Goal: Feedback & Contribution: Leave review/rating

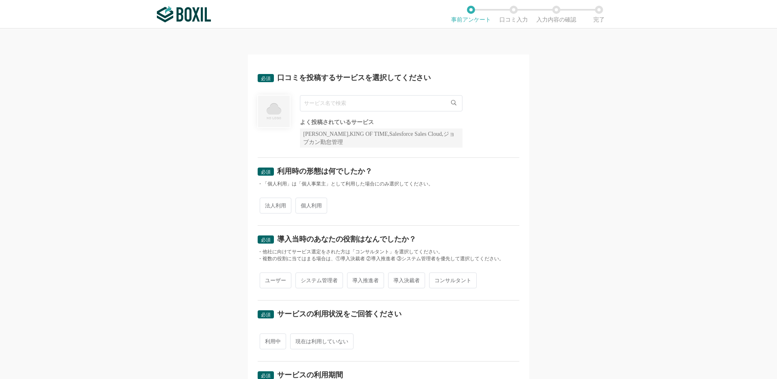
click at [324, 107] on input "text" at bounding box center [381, 103] width 163 height 16
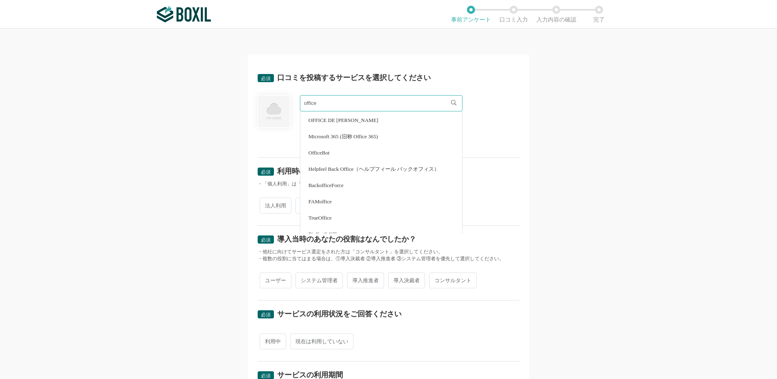
scroll to position [122, 0]
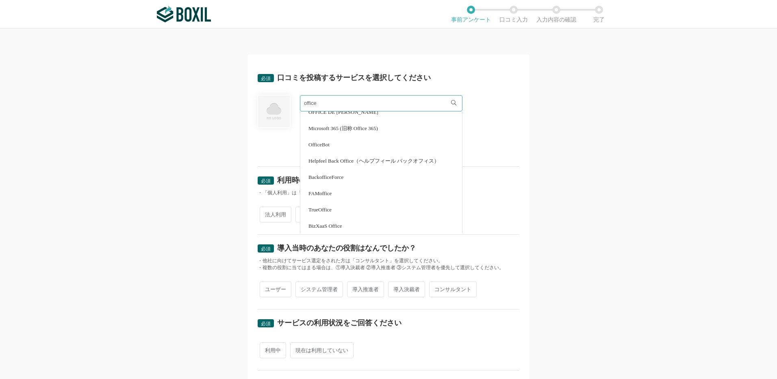
click at [340, 127] on span "Microsoft 365 (旧称 Office 365)" at bounding box center [344, 128] width 70 height 5
type input "Microsoft 365 (旧称 Office 365)"
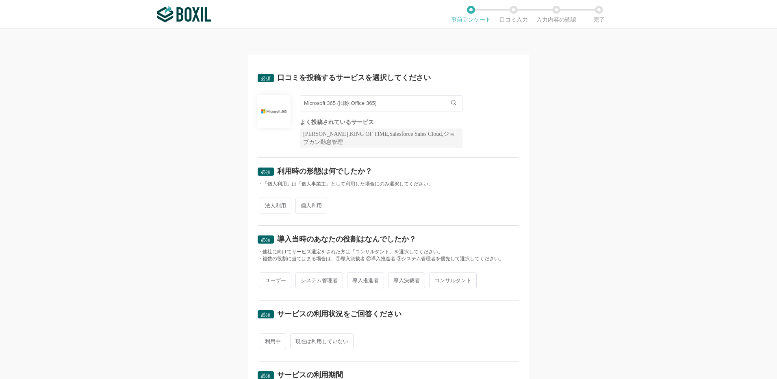
click at [274, 207] on span "法人利用" at bounding box center [276, 206] width 32 height 16
click at [267, 204] on input "法人利用" at bounding box center [264, 201] width 5 height 5
radio input "true"
click at [271, 283] on span "ユーザー" at bounding box center [276, 280] width 32 height 16
click at [267, 279] on input "ユーザー" at bounding box center [264, 276] width 5 height 5
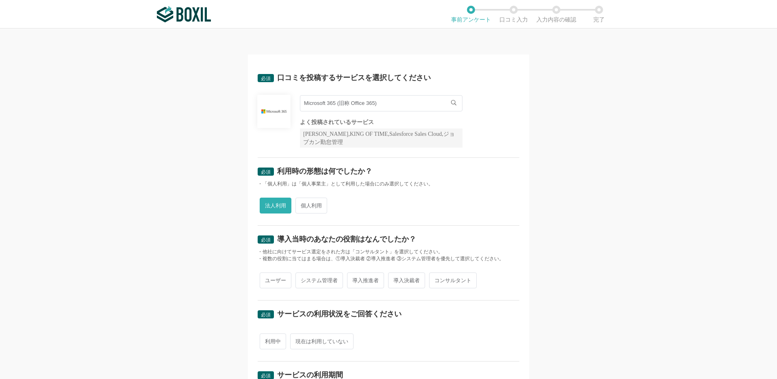
radio input "true"
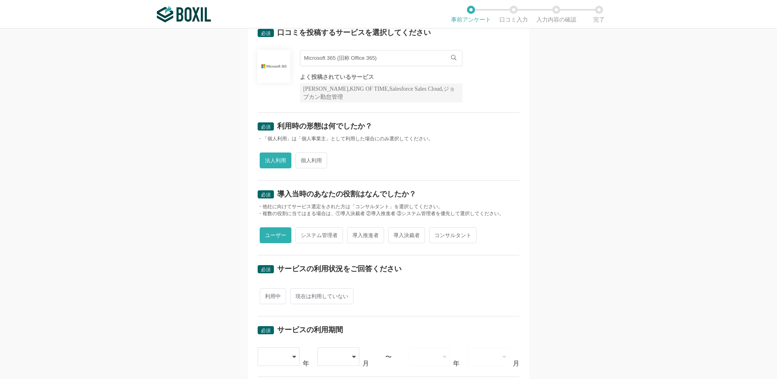
scroll to position [122, 0]
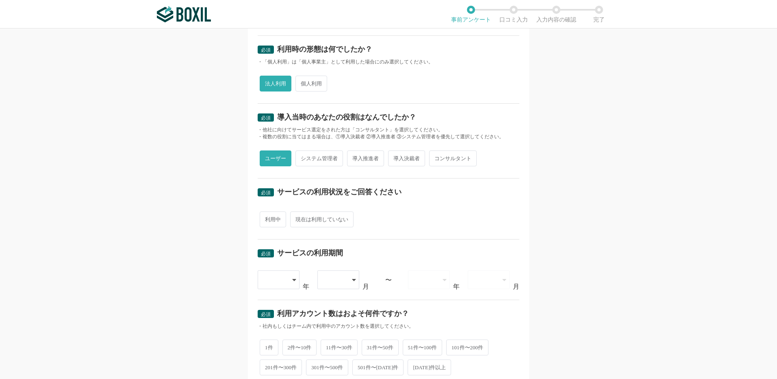
click at [273, 219] on span "利用中" at bounding box center [273, 219] width 26 height 16
click at [267, 218] on input "利用中" at bounding box center [264, 215] width 5 height 5
radio input "true"
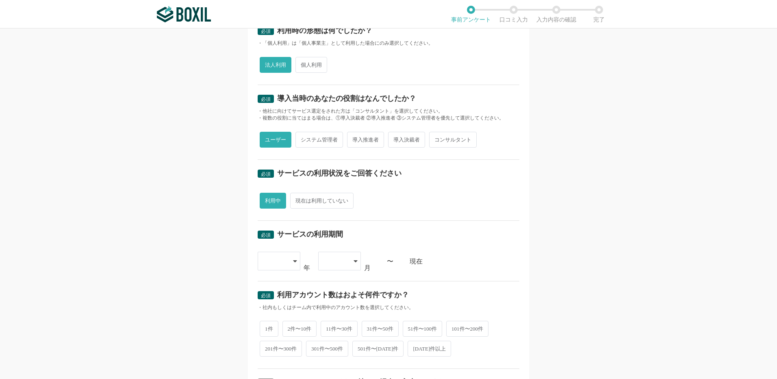
scroll to position [269, 0]
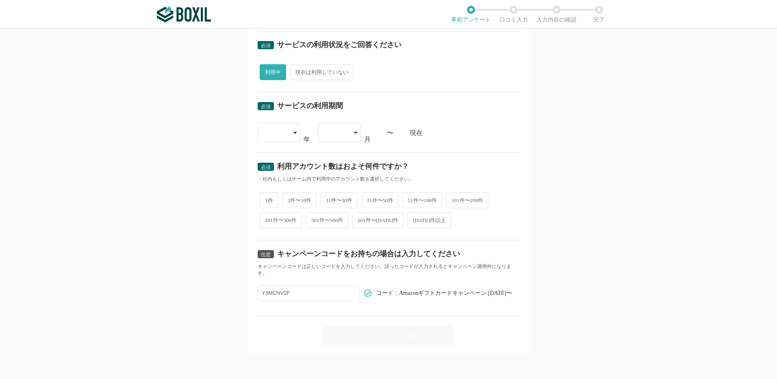
drag, startPoint x: 306, startPoint y: 197, endPoint x: 308, endPoint y: 187, distance: 9.9
click at [307, 197] on span "2件〜10件" at bounding box center [300, 200] width 35 height 16
click at [290, 197] on input "2件〜10件" at bounding box center [287, 196] width 5 height 5
radio input "true"
click at [293, 131] on icon at bounding box center [295, 132] width 4 height 7
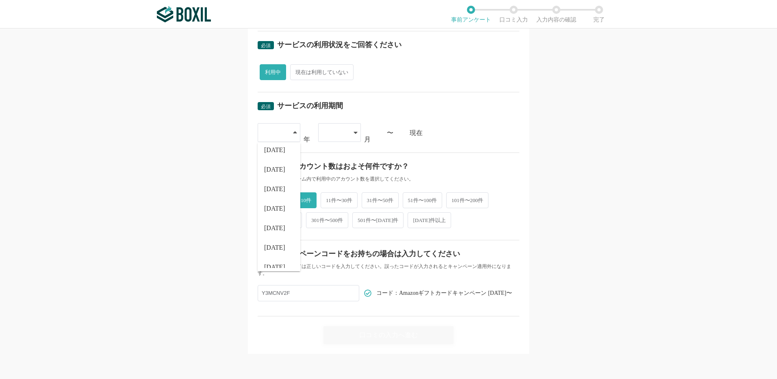
scroll to position [68, 0]
click at [274, 264] on span "[DATE]" at bounding box center [274, 263] width 21 height 7
click at [354, 135] on icon at bounding box center [356, 132] width 4 height 7
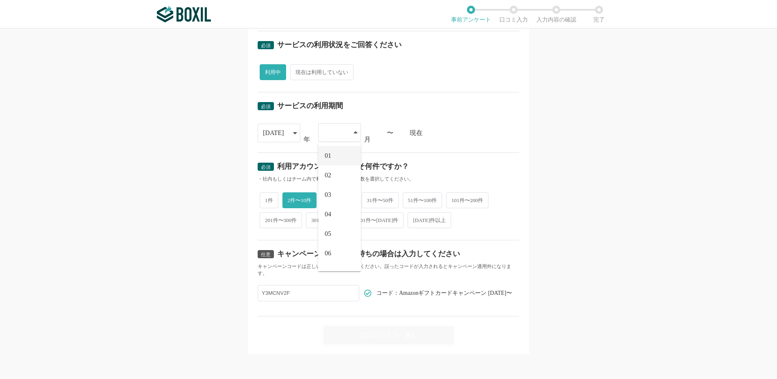
click at [341, 154] on li "01" at bounding box center [339, 156] width 43 height 20
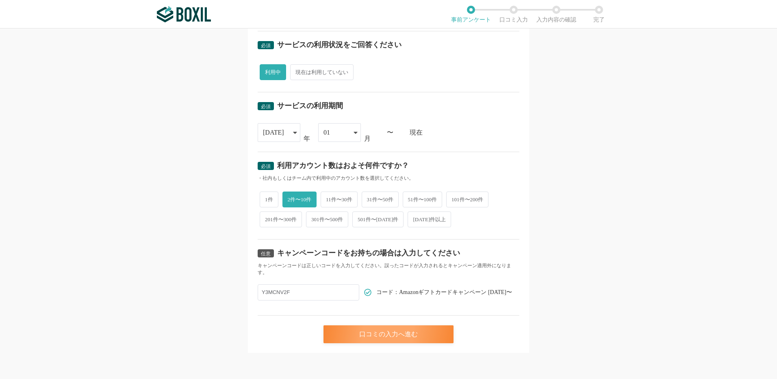
click at [382, 336] on div "口コミの入力へ進む" at bounding box center [389, 334] width 130 height 18
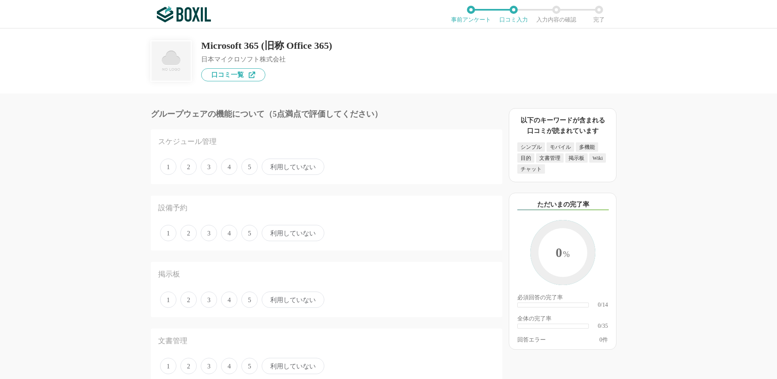
click at [283, 168] on span "利用していない" at bounding box center [293, 167] width 63 height 16
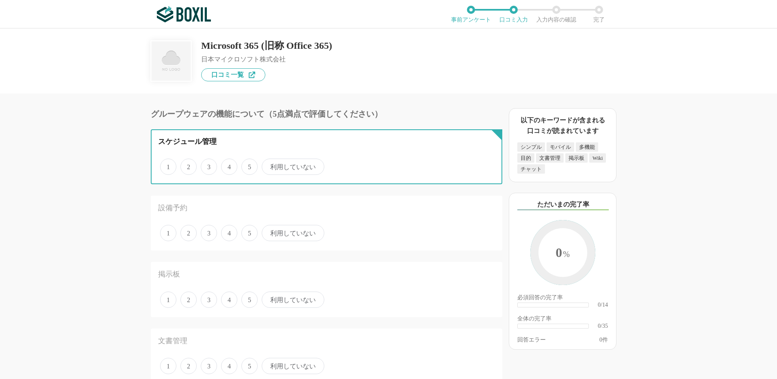
click at [269, 165] on input "利用していない" at bounding box center [266, 162] width 5 height 5
radio input "true"
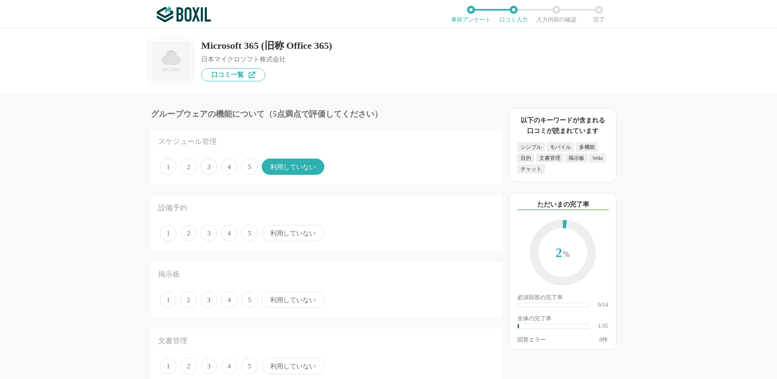
click at [289, 231] on span "利用していない" at bounding box center [293, 233] width 63 height 16
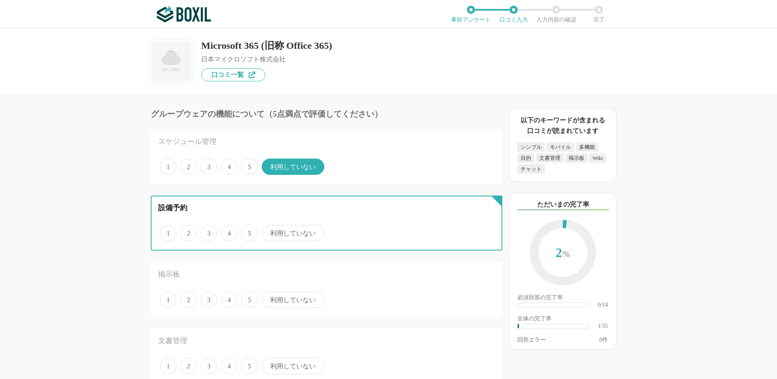
click at [269, 231] on input "利用していない" at bounding box center [266, 228] width 5 height 5
radio input "true"
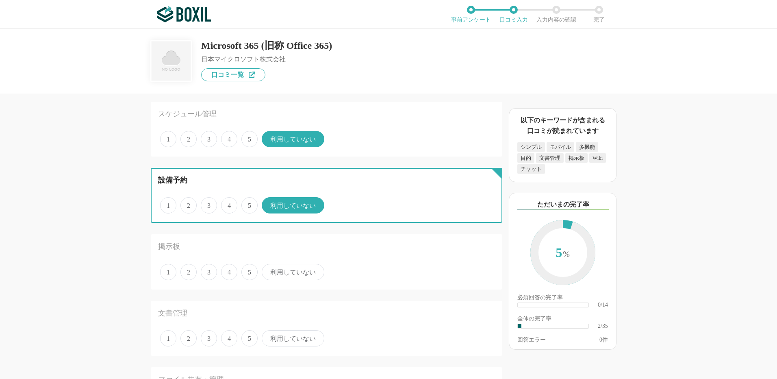
scroll to position [41, 0]
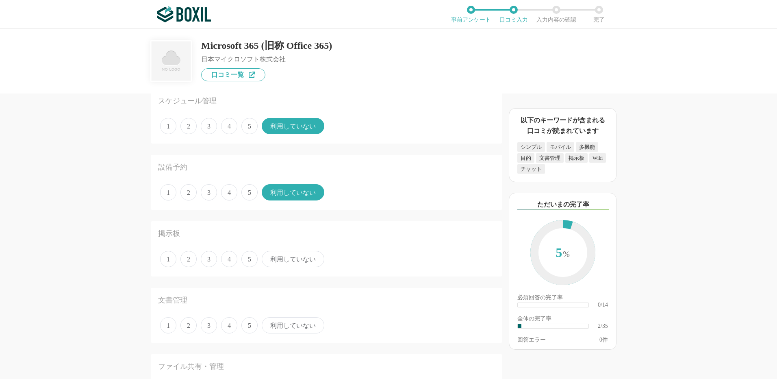
click at [289, 262] on span "利用していない" at bounding box center [293, 259] width 63 height 16
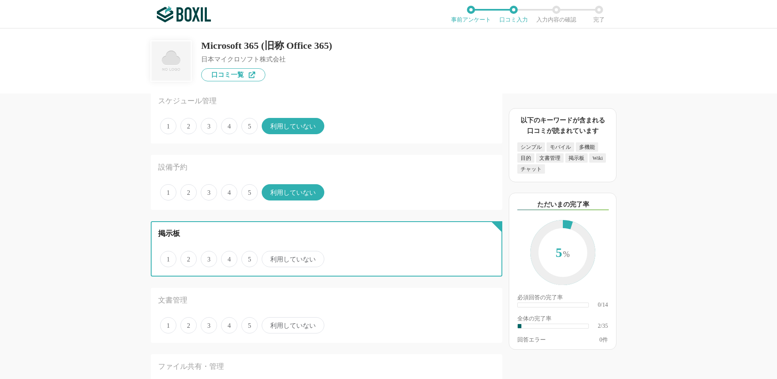
click at [269, 257] on input "利用していない" at bounding box center [266, 254] width 5 height 5
radio input "true"
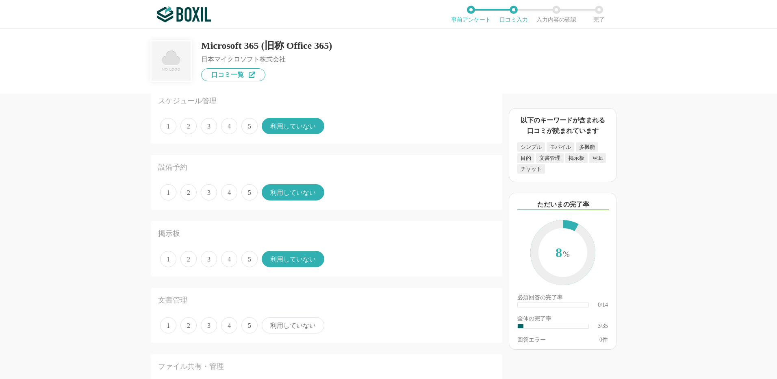
click at [280, 327] on span "利用していない" at bounding box center [293, 325] width 63 height 16
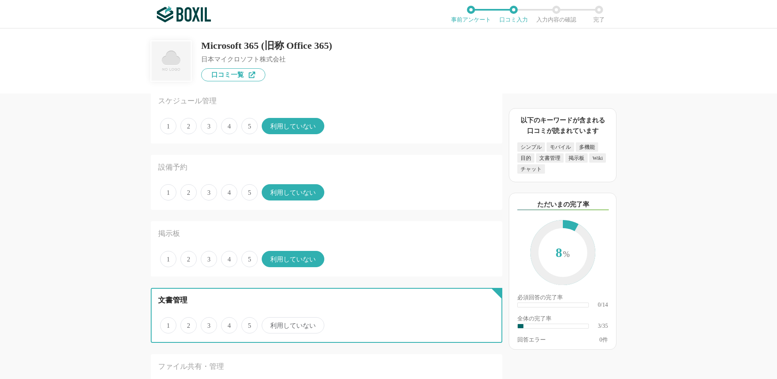
click at [269, 324] on input "利用していない" at bounding box center [266, 320] width 5 height 5
radio input "true"
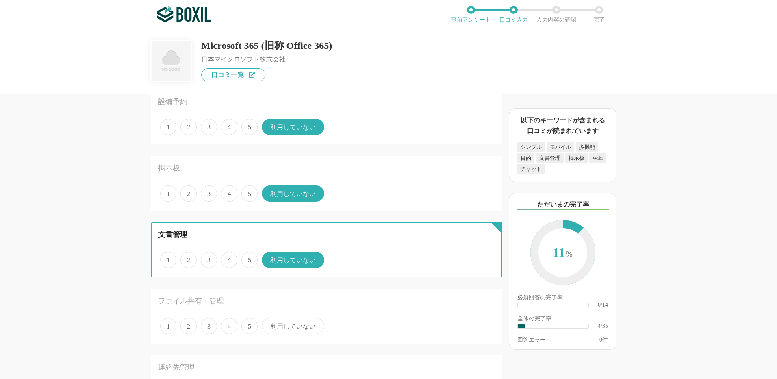
scroll to position [203, 0]
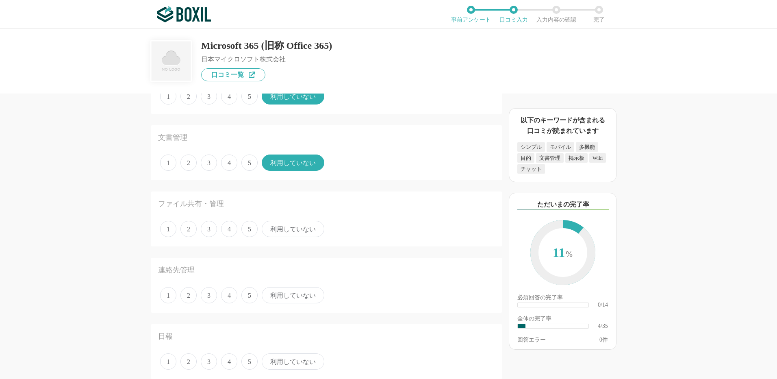
click at [269, 230] on span "利用していない" at bounding box center [293, 229] width 63 height 16
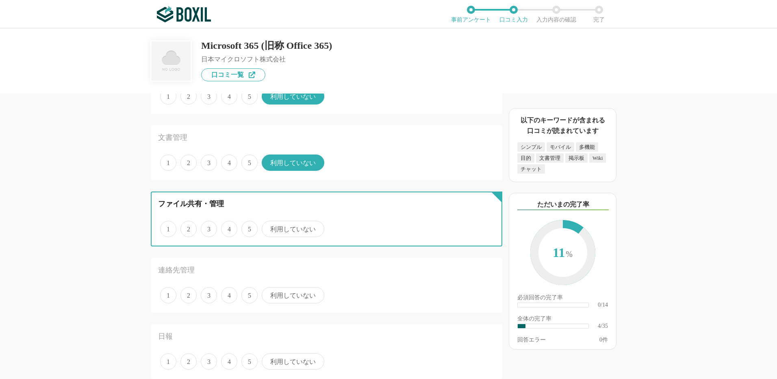
click at [269, 227] on input "利用していない" at bounding box center [266, 224] width 5 height 5
radio input "true"
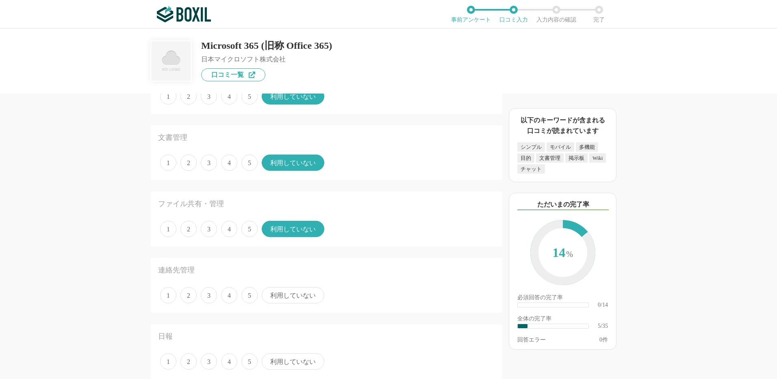
click at [281, 292] on span "利用していない" at bounding box center [293, 295] width 63 height 16
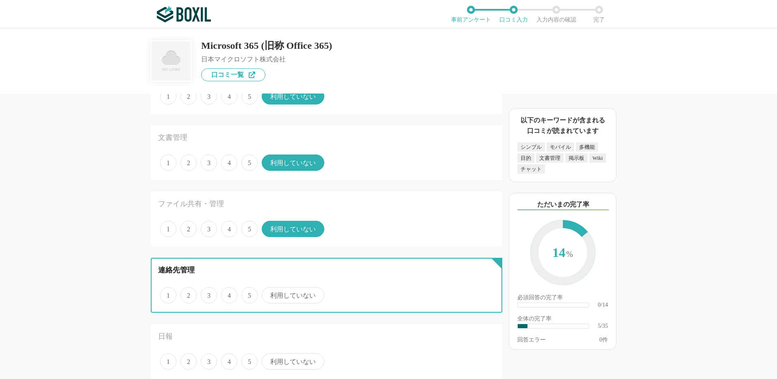
click at [269, 292] on input "利用していない" at bounding box center [266, 290] width 5 height 5
radio input "true"
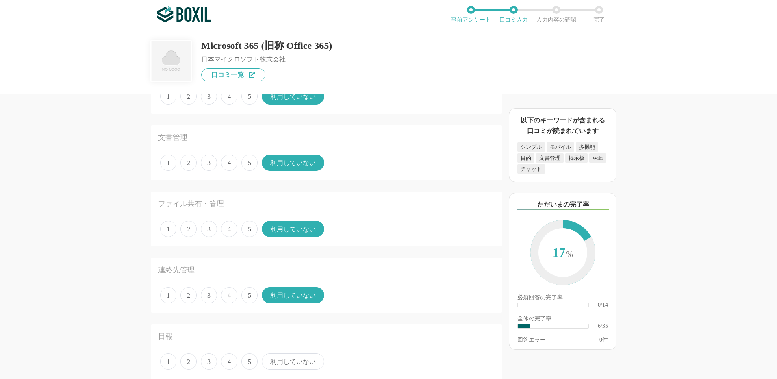
click at [287, 363] on span "利用していない" at bounding box center [293, 361] width 63 height 16
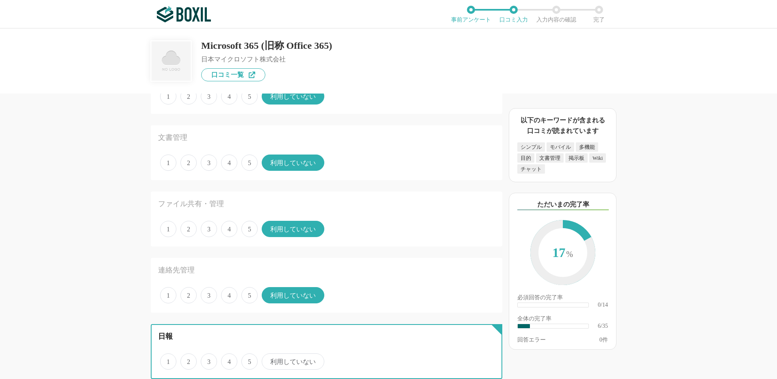
click at [269, 360] on input "利用していない" at bounding box center [266, 357] width 5 height 5
radio input "true"
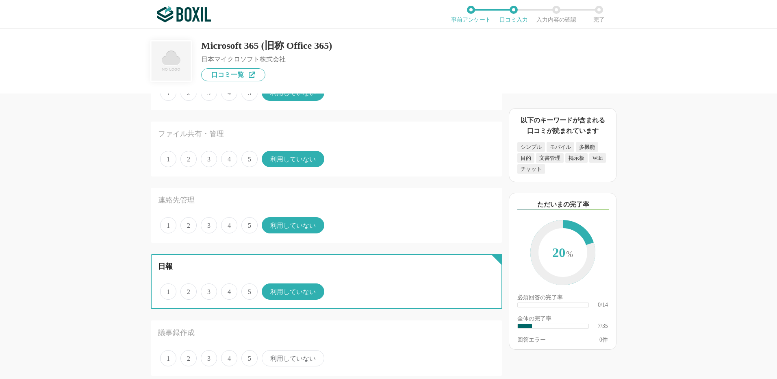
scroll to position [366, 0]
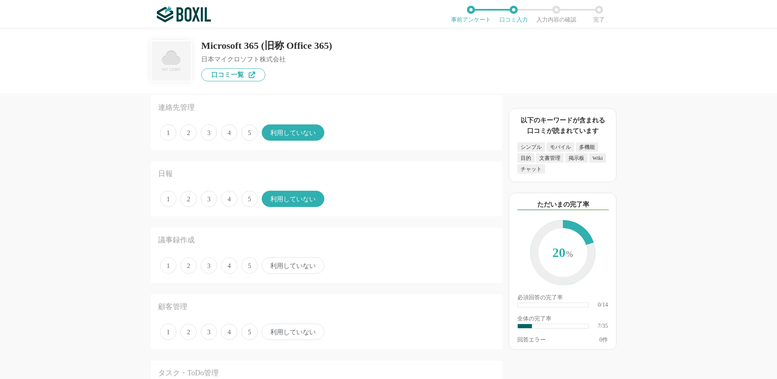
click at [284, 267] on span "利用していない" at bounding box center [293, 265] width 63 height 16
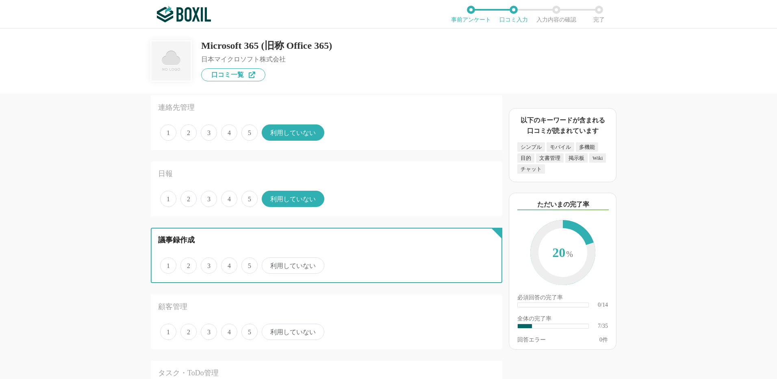
click at [269, 264] on input "利用していない" at bounding box center [266, 261] width 5 height 5
radio input "true"
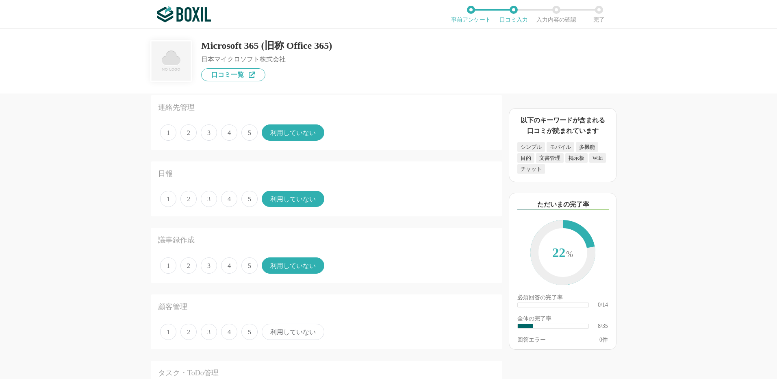
click at [282, 335] on span "利用していない" at bounding box center [293, 332] width 63 height 16
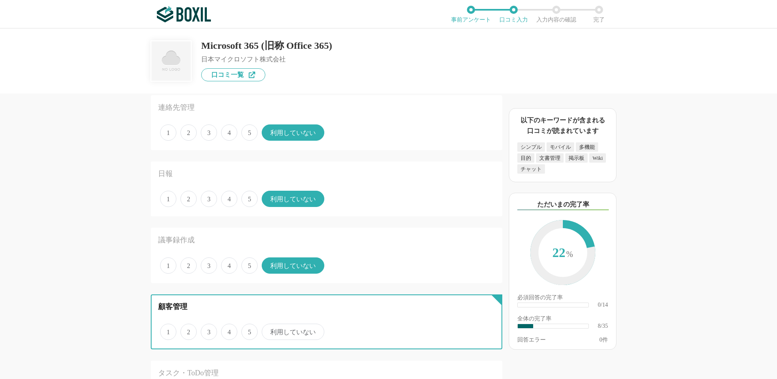
click at [269, 330] on input "利用していない" at bounding box center [266, 327] width 5 height 5
radio input "true"
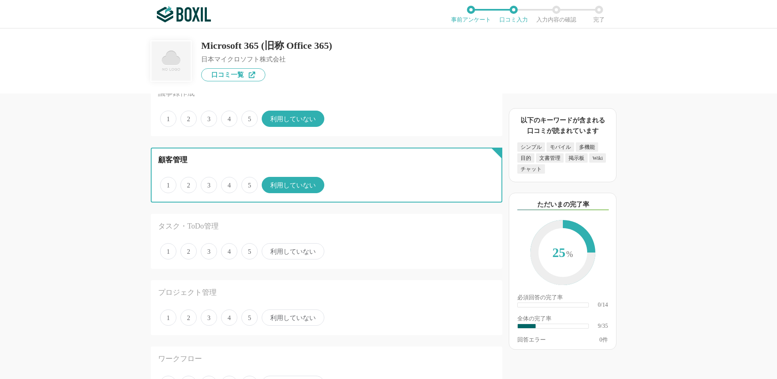
scroll to position [569, 0]
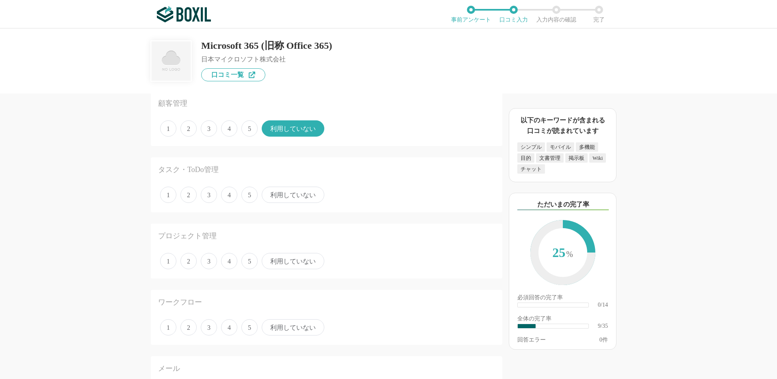
click at [291, 193] on span "利用していない" at bounding box center [293, 195] width 63 height 16
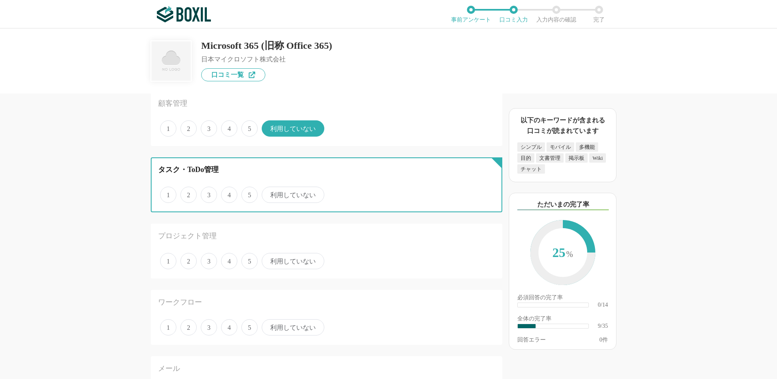
click at [269, 193] on input "利用していない" at bounding box center [266, 190] width 5 height 5
radio input "true"
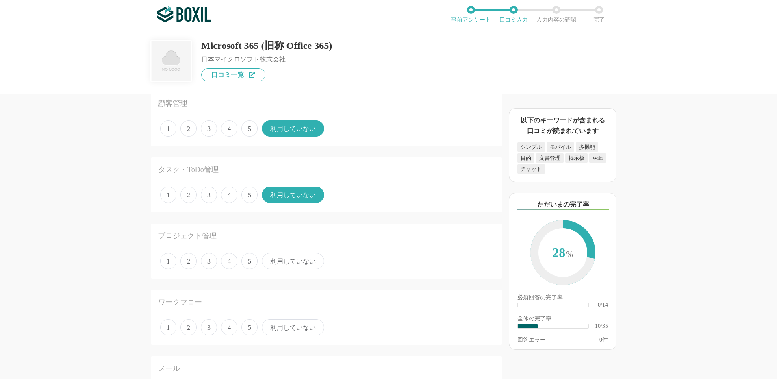
click at [287, 262] on span "利用していない" at bounding box center [293, 261] width 63 height 16
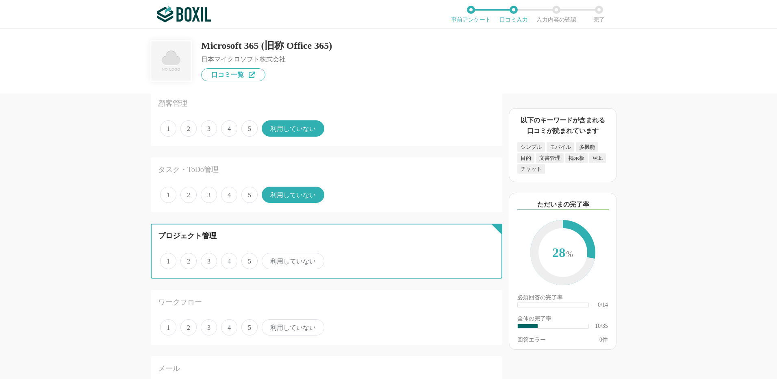
click at [269, 259] on input "利用していない" at bounding box center [266, 256] width 5 height 5
radio input "true"
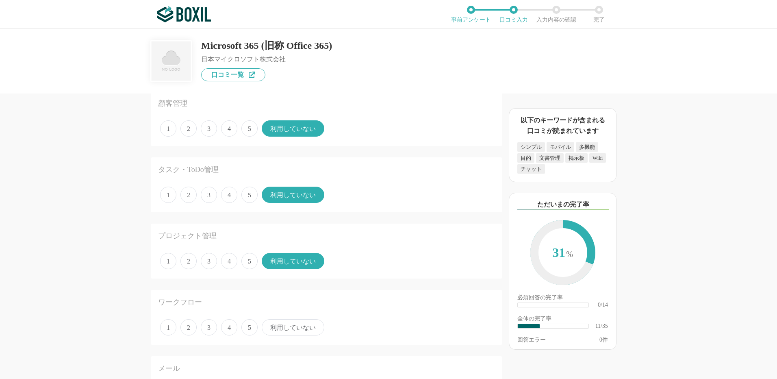
click at [293, 325] on span "利用していない" at bounding box center [293, 327] width 63 height 16
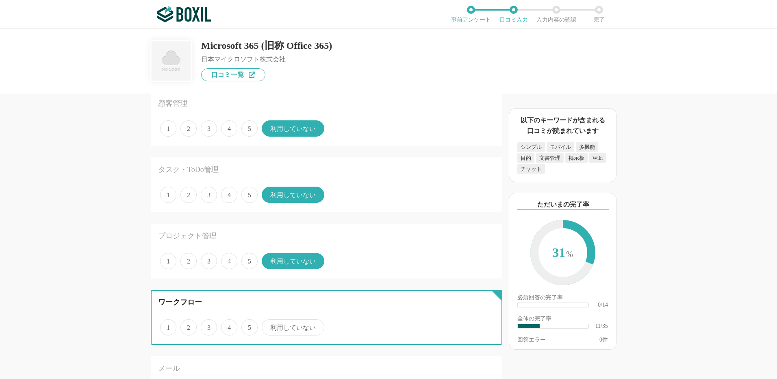
click at [269, 325] on input "利用していない" at bounding box center [266, 322] width 5 height 5
radio input "true"
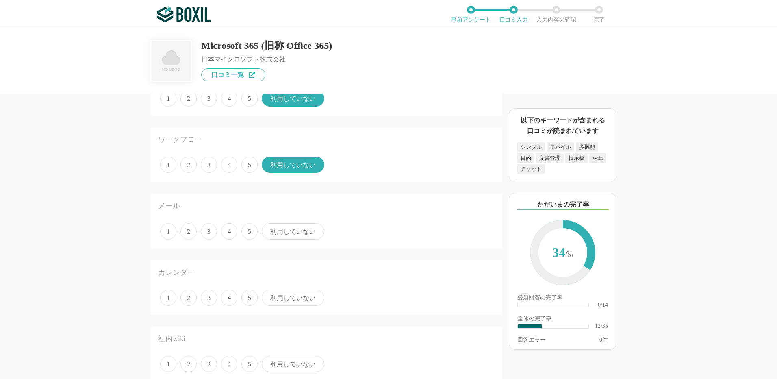
click at [212, 233] on span "3" at bounding box center [209, 231] width 16 height 16
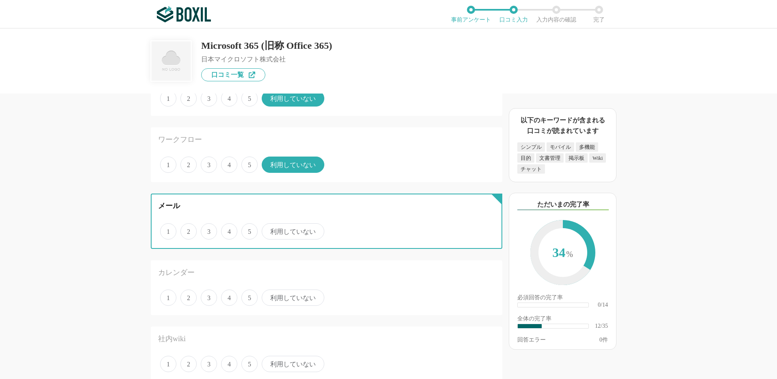
click at [208, 230] on input "3" at bounding box center [205, 226] width 5 height 5
radio input "true"
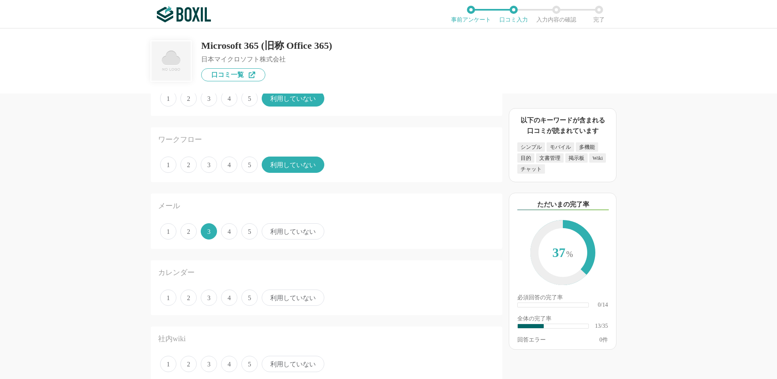
click at [211, 298] on span "3" at bounding box center [209, 297] width 16 height 16
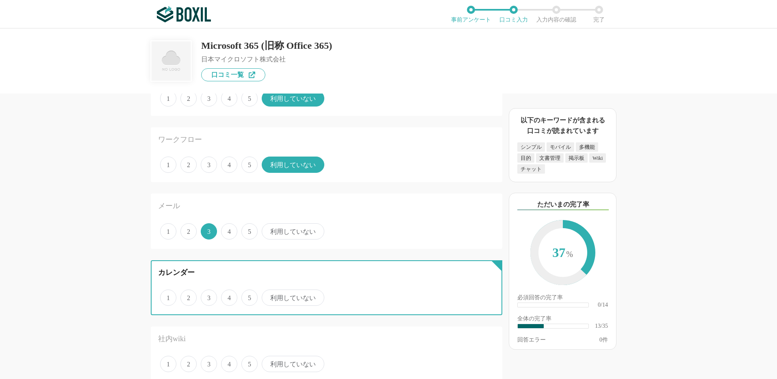
click at [208, 296] on input "3" at bounding box center [205, 293] width 5 height 5
radio input "true"
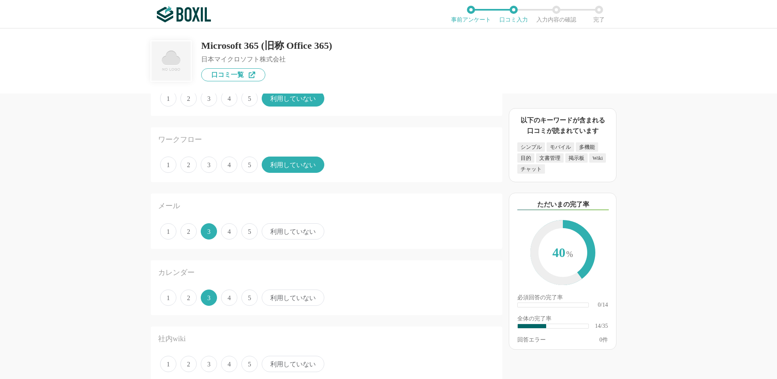
drag, startPoint x: 295, startPoint y: 366, endPoint x: 293, endPoint y: 362, distance: 4.2
click at [294, 363] on span "利用していない" at bounding box center [293, 364] width 63 height 16
click at [269, 362] on input "利用していない" at bounding box center [266, 359] width 5 height 5
radio input "true"
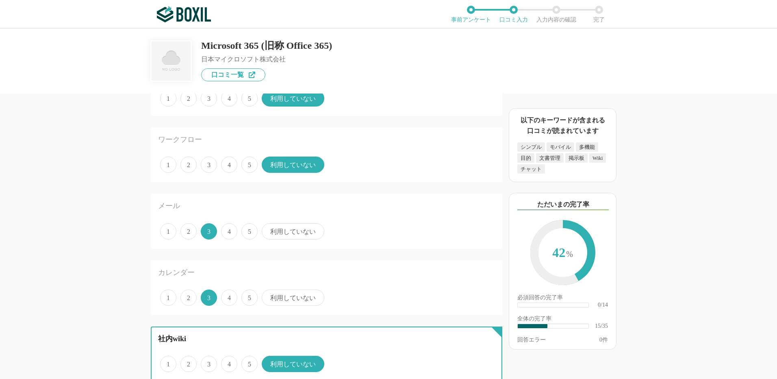
scroll to position [976, 0]
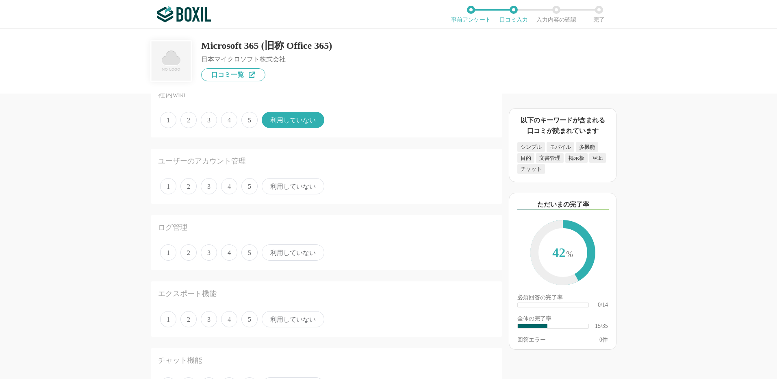
click at [206, 183] on span "3" at bounding box center [209, 186] width 16 height 16
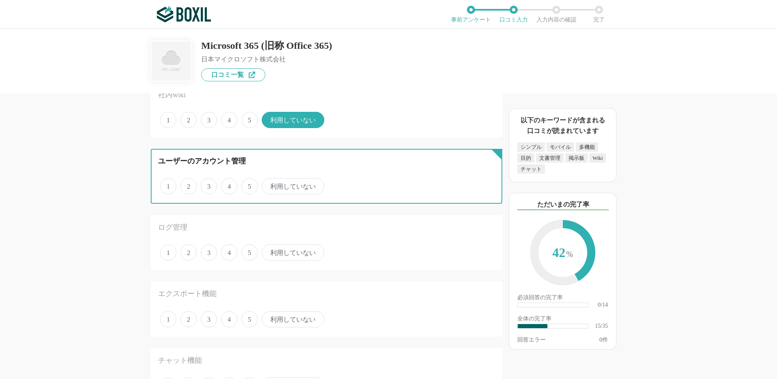
click at [206, 183] on input "3" at bounding box center [205, 181] width 5 height 5
radio input "true"
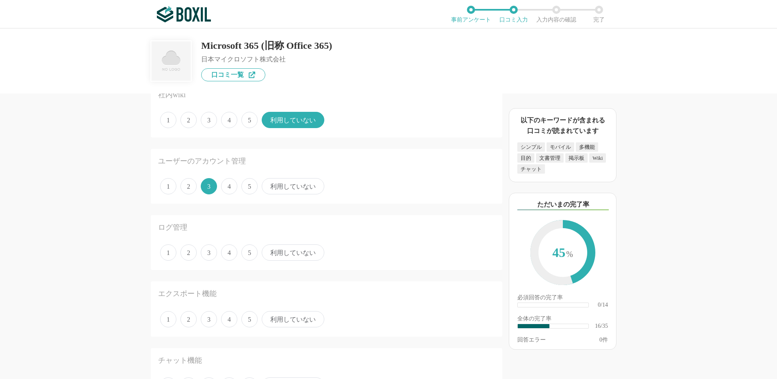
click at [288, 251] on span "利用していない" at bounding box center [293, 252] width 63 height 16
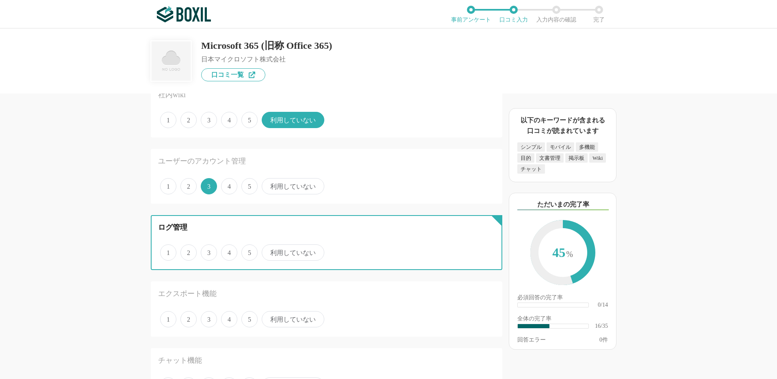
click at [269, 251] on input "利用していない" at bounding box center [266, 248] width 5 height 5
radio input "true"
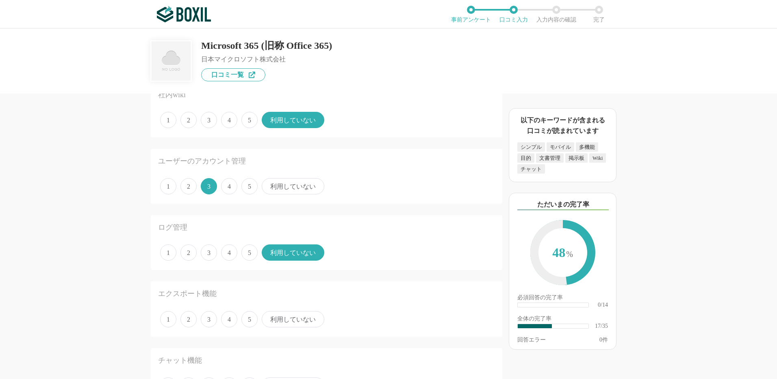
drag, startPoint x: 281, startPoint y: 321, endPoint x: 186, endPoint y: 323, distance: 95.2
click at [281, 320] on span "利用していない" at bounding box center [293, 319] width 63 height 16
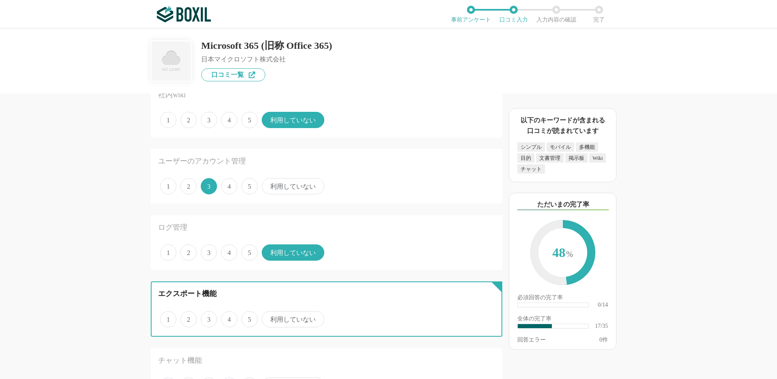
click at [269, 318] on input "利用していない" at bounding box center [266, 314] width 5 height 5
radio input "true"
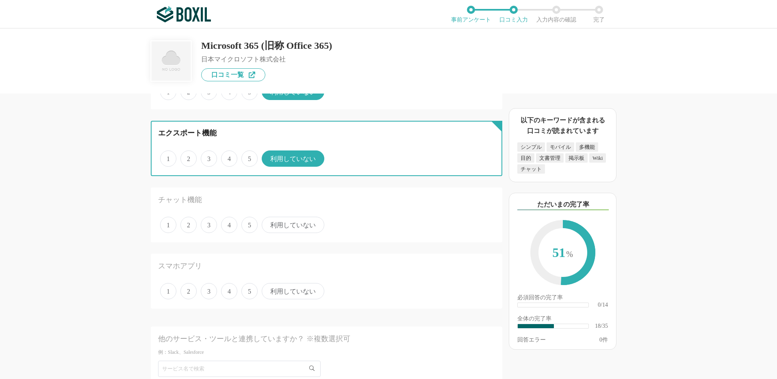
scroll to position [1220, 0]
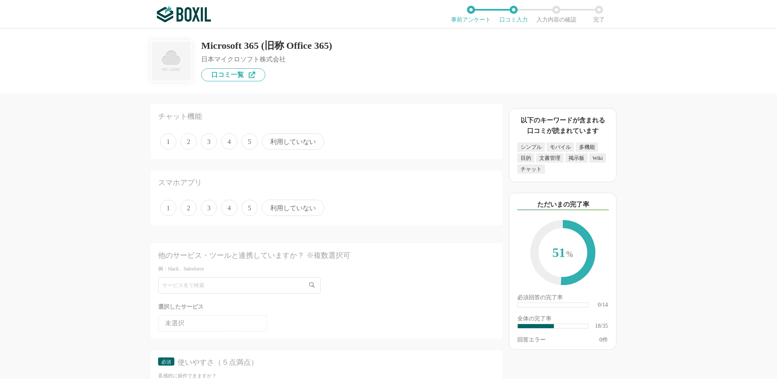
click at [279, 142] on span "利用していない" at bounding box center [293, 141] width 63 height 16
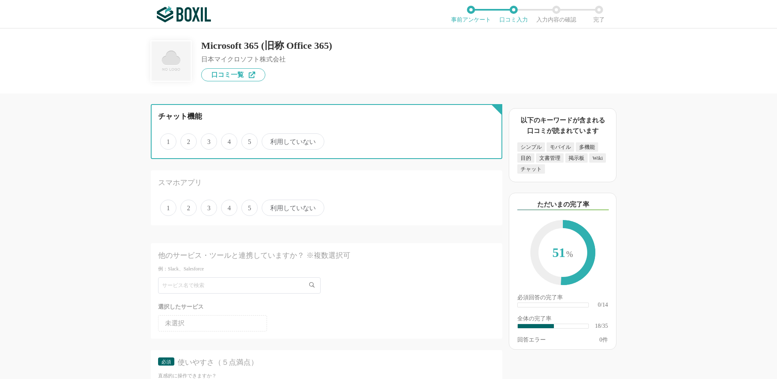
click at [269, 140] on input "利用していない" at bounding box center [266, 137] width 5 height 5
radio input "true"
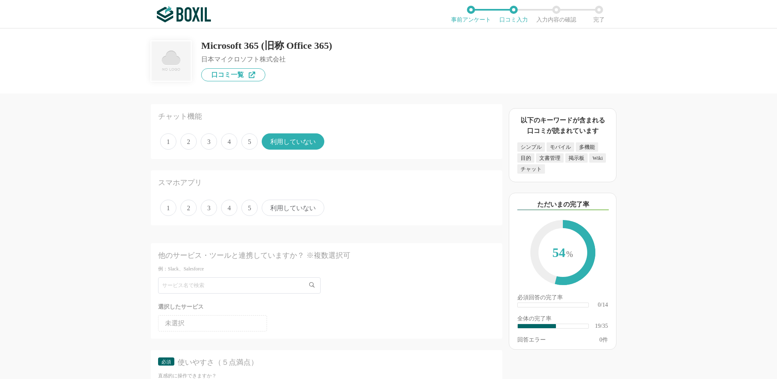
click at [283, 210] on span "利用していない" at bounding box center [293, 208] width 63 height 16
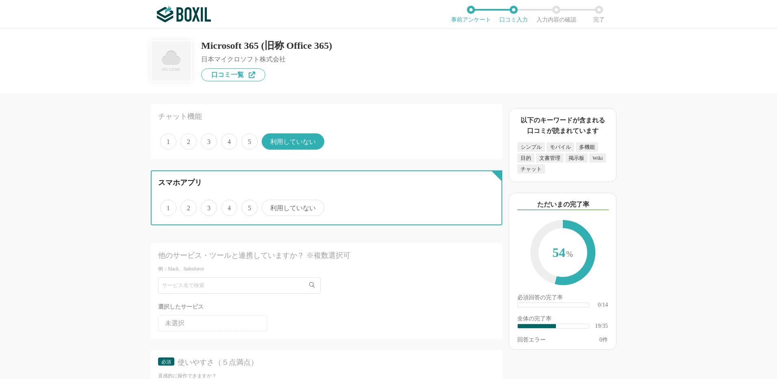
click at [269, 206] on input "利用していない" at bounding box center [266, 203] width 5 height 5
radio input "true"
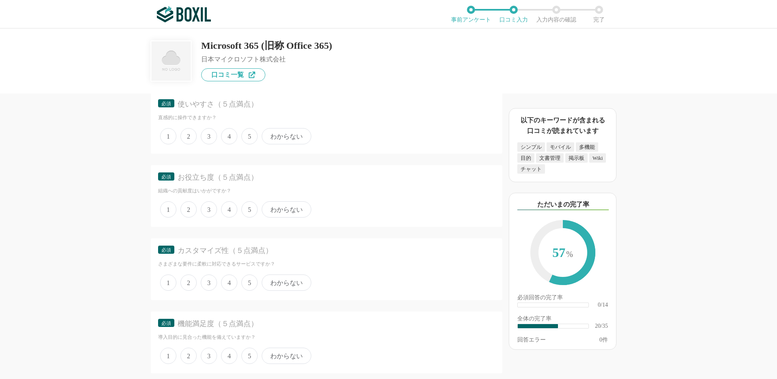
scroll to position [1464, 0]
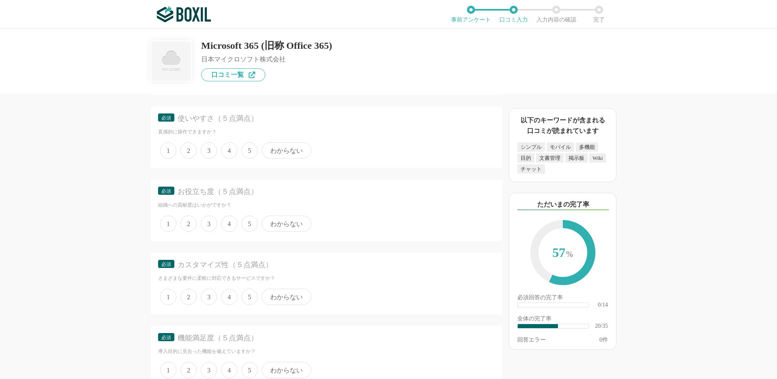
click at [253, 148] on span "5" at bounding box center [249, 150] width 16 height 16
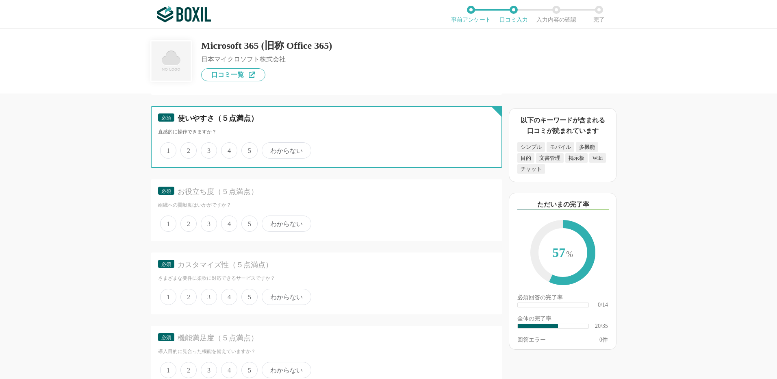
click at [249, 148] on input "5" at bounding box center [246, 146] width 5 height 5
radio input "true"
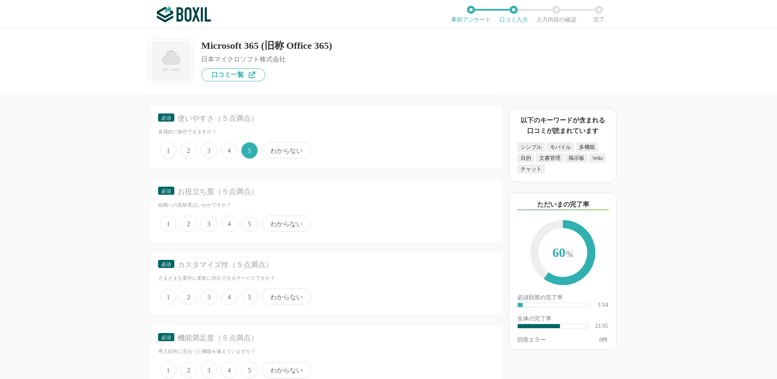
click at [252, 221] on span "5" at bounding box center [249, 223] width 16 height 16
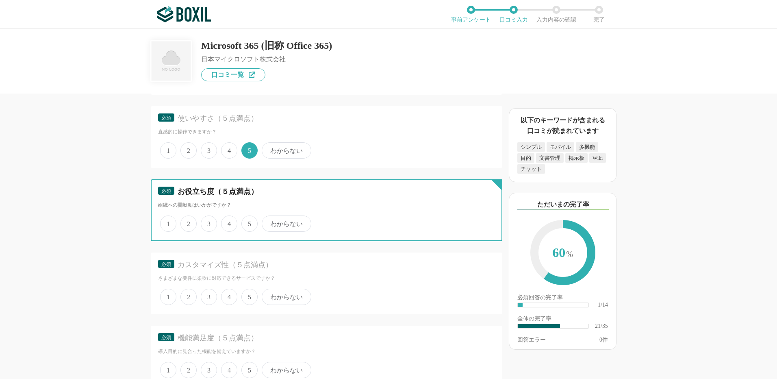
click at [249, 221] on input "5" at bounding box center [246, 219] width 5 height 5
radio input "true"
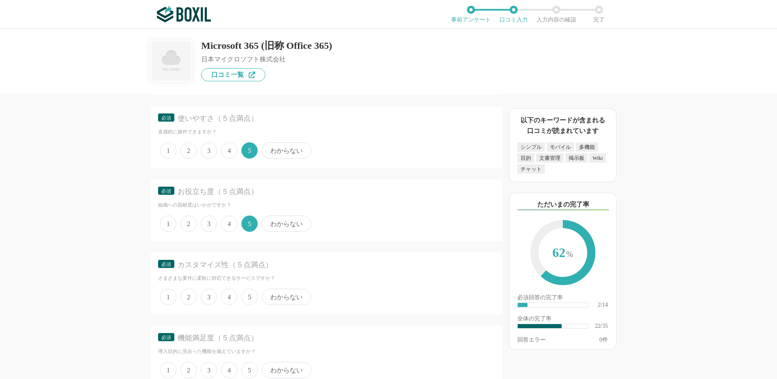
click at [290, 296] on span "わからない" at bounding box center [287, 297] width 50 height 16
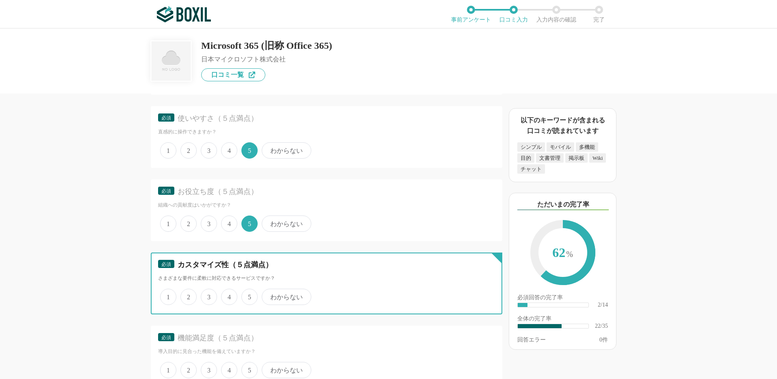
click at [269, 295] on input "わからない" at bounding box center [266, 292] width 5 height 5
radio input "true"
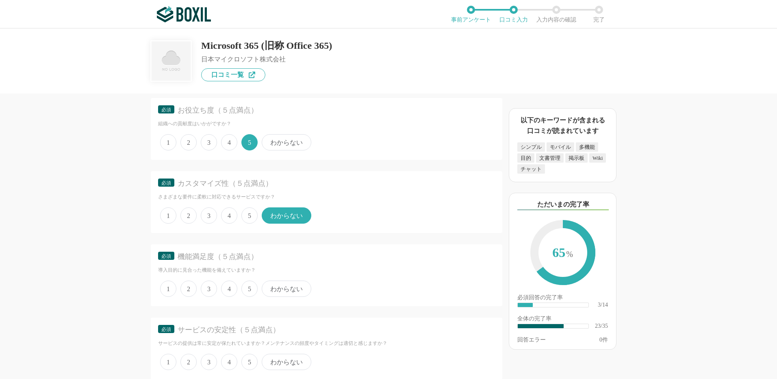
click at [254, 289] on span "5" at bounding box center [249, 289] width 16 height 16
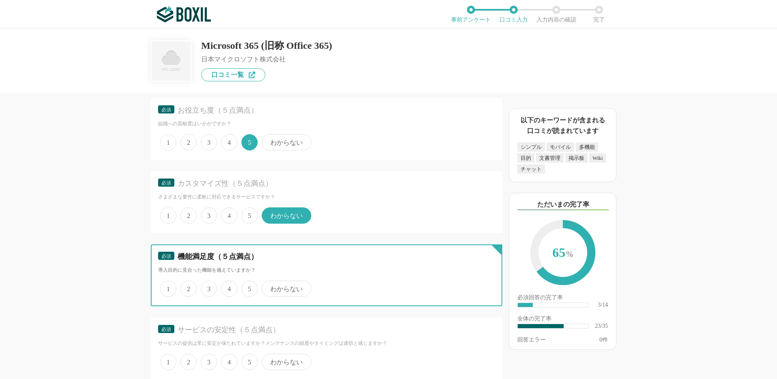
click at [249, 287] on input "5" at bounding box center [246, 284] width 5 height 5
radio input "true"
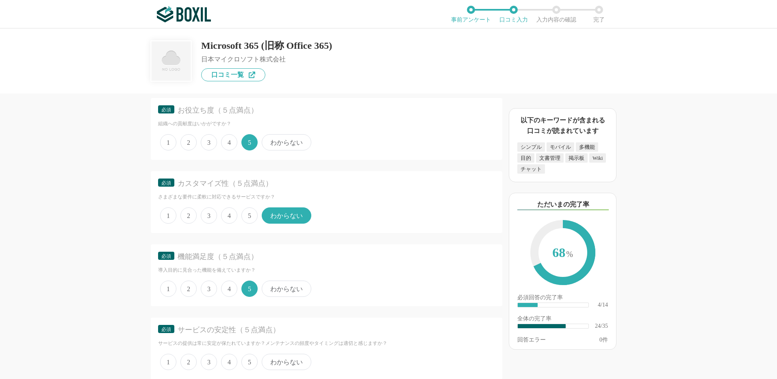
click at [247, 359] on span "5" at bounding box center [249, 362] width 16 height 16
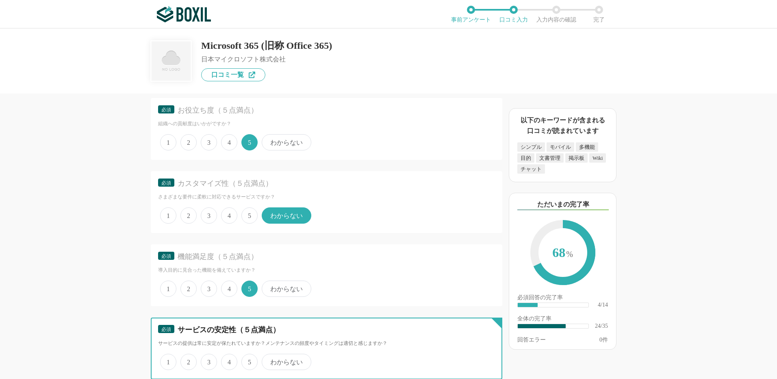
click at [247, 359] on input "5" at bounding box center [246, 357] width 5 height 5
radio input "true"
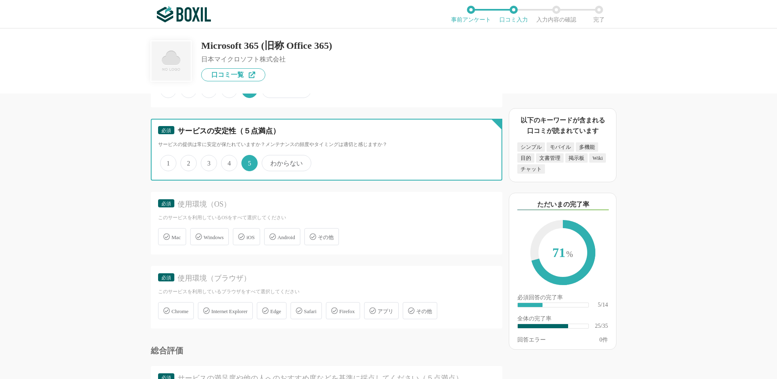
scroll to position [1789, 0]
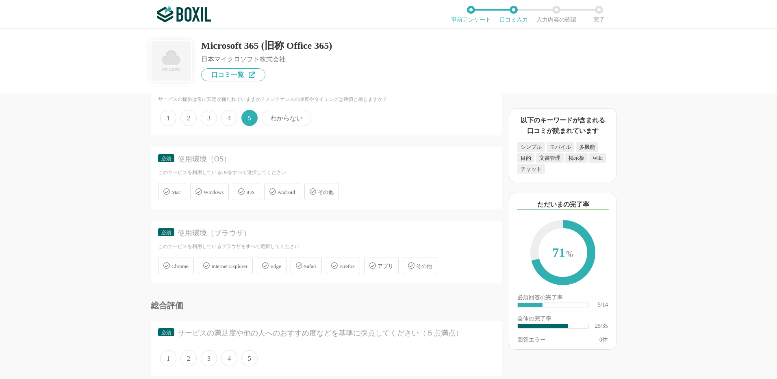
click at [208, 191] on span "Windows" at bounding box center [214, 192] width 20 height 6
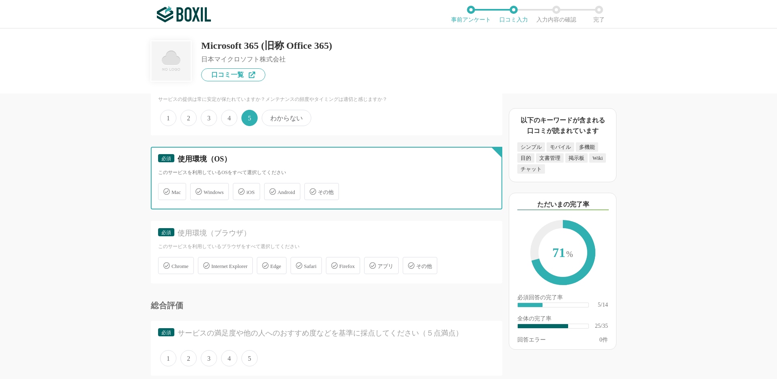
click at [197, 189] on input "Windows" at bounding box center [194, 186] width 5 height 5
checkbox input "true"
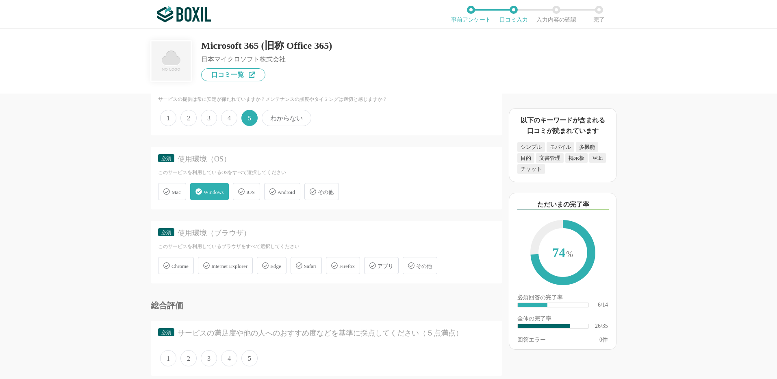
click at [176, 264] on span "Chrome" at bounding box center [180, 266] width 17 height 6
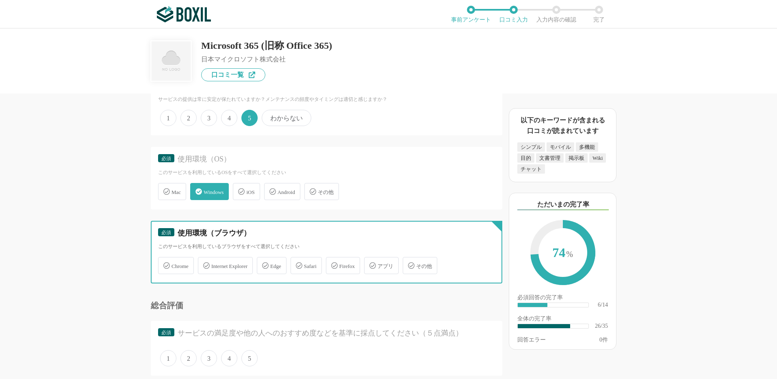
click at [165, 263] on input "Chrome" at bounding box center [162, 260] width 5 height 5
checkbox input "true"
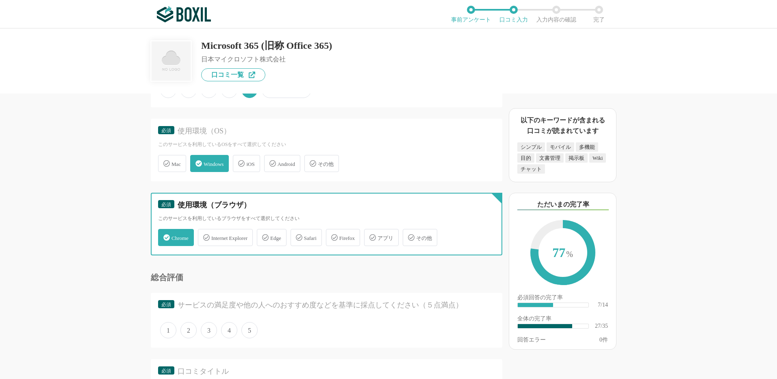
scroll to position [1830, 0]
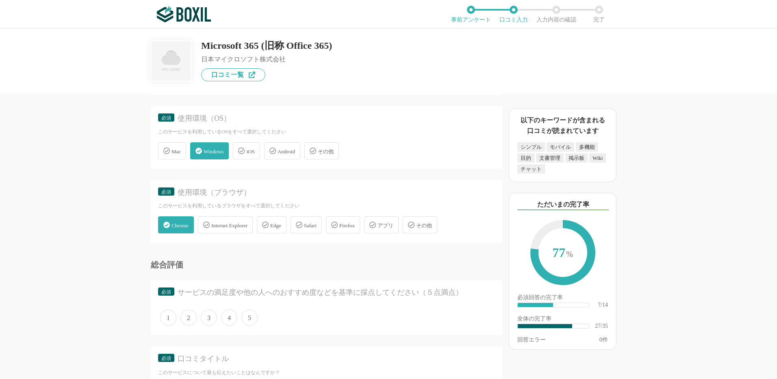
click at [250, 322] on span "5" at bounding box center [249, 317] width 16 height 16
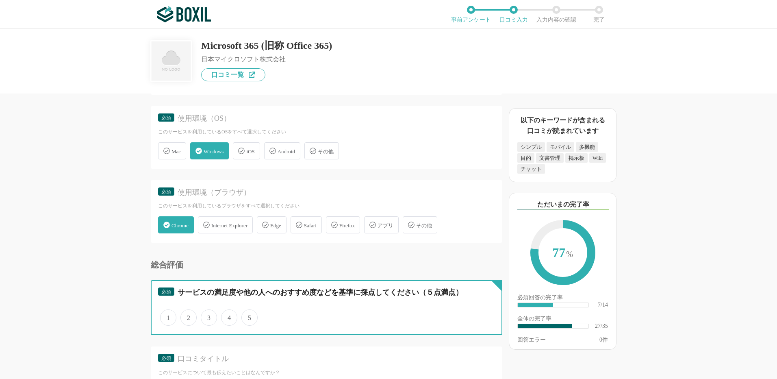
click at [249, 316] on input "5" at bounding box center [246, 313] width 5 height 5
radio input "true"
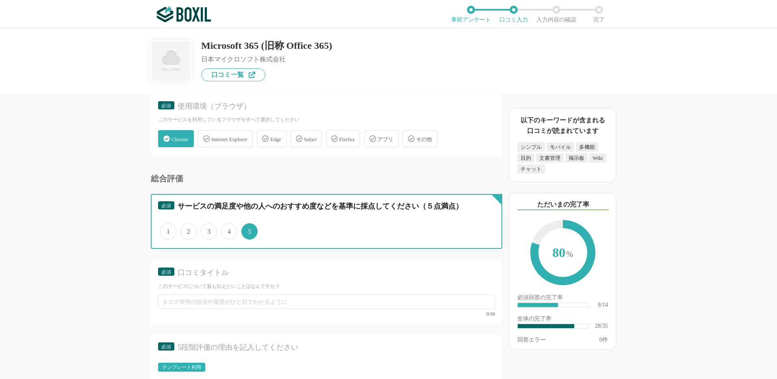
scroll to position [1992, 0]
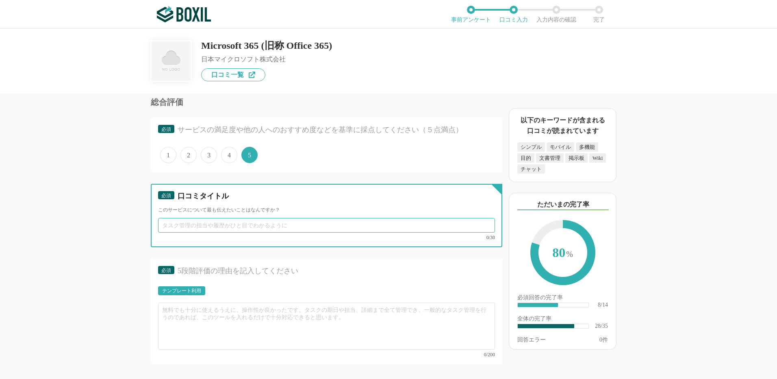
click at [200, 221] on input "text" at bounding box center [326, 225] width 337 height 15
paste input "チームの情報共有と業務効率化に役立つ"
type input "チームの情報共有と業務効率化に役立つ"
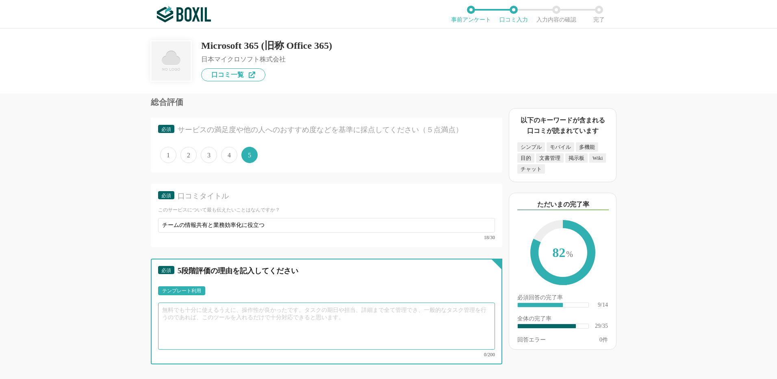
click at [179, 313] on textarea at bounding box center [326, 325] width 337 height 47
paste textarea "Office 365 は、Word や Excel といった従来の Office アプリに加え、Teams や OneDrive などのクラウドサービスを組み…"
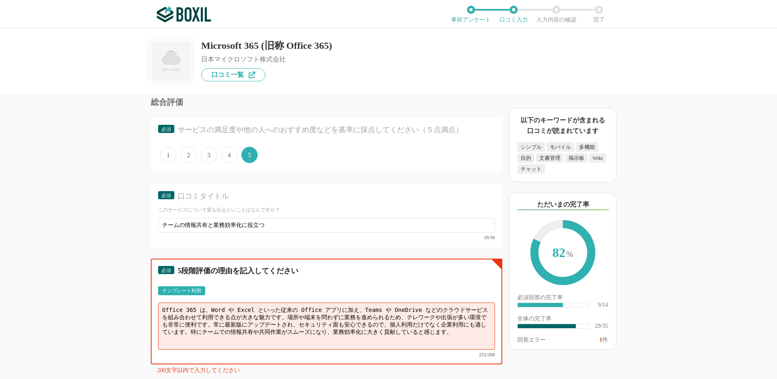
drag, startPoint x: 448, startPoint y: 332, endPoint x: 198, endPoint y: 322, distance: 251.0
click at [198, 322] on textarea "Office 365 は、Word や Excel といった従来の Office アプリに加え、Teams や OneDrive などのクラウドサービスを組み…" at bounding box center [326, 325] width 337 height 47
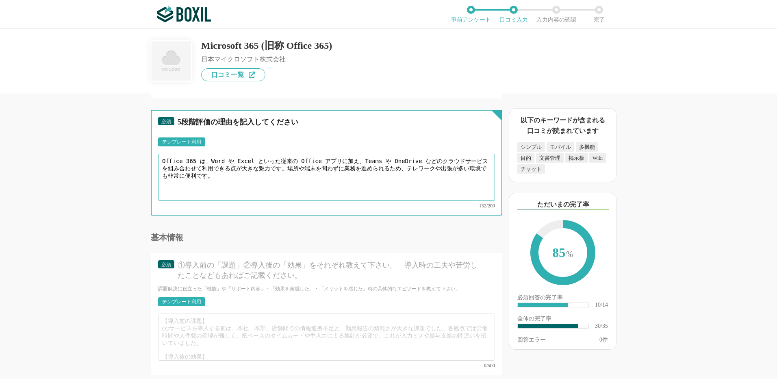
scroll to position [2155, 0]
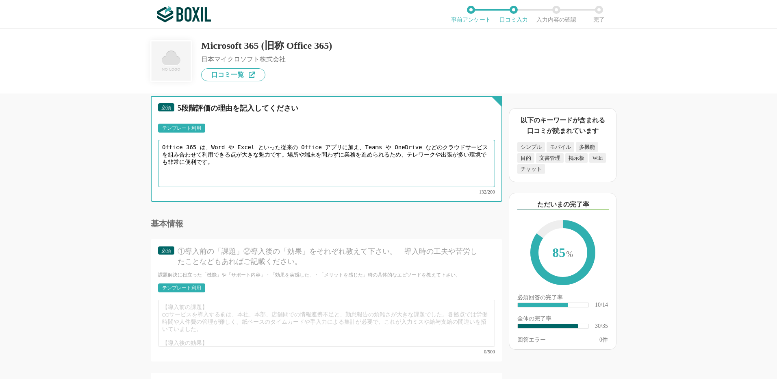
type textarea "Office 365 は、Word や Excel といった従来の Office アプリに加え、Teams や OneDrive などのクラウドサービスを組み…"
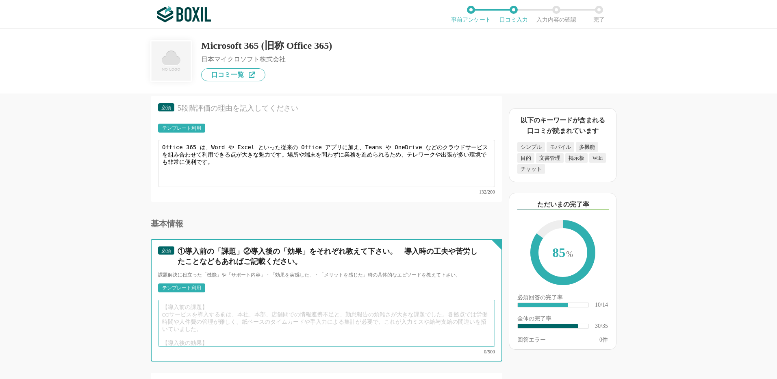
drag, startPoint x: 193, startPoint y: 306, endPoint x: 189, endPoint y: 306, distance: 4.1
click at [192, 306] on textarea at bounding box center [326, 323] width 337 height 47
paste textarea "① 導入前の課題 従来は社内サーバーや個人PCにデータを保存していたため、外出先や在宅勤務時にアクセスが難しく、ファイル共有の手間が多かった。バージョン管理も…"
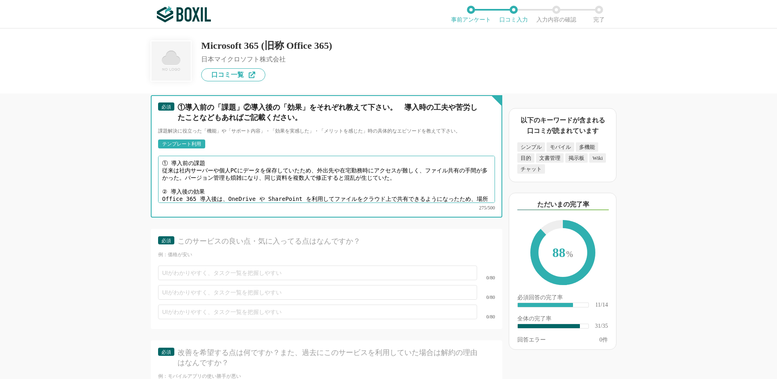
scroll to position [2358, 0]
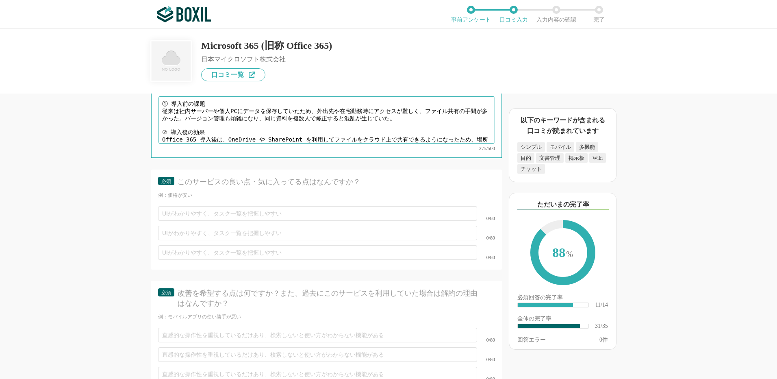
type textarea "① 導入前の課題 従来は社内サーバーや個人PCにデータを保存していたため、外出先や在宅勤務時にアクセスが難しく、ファイル共有の手間が多かった。バージョン管理も…"
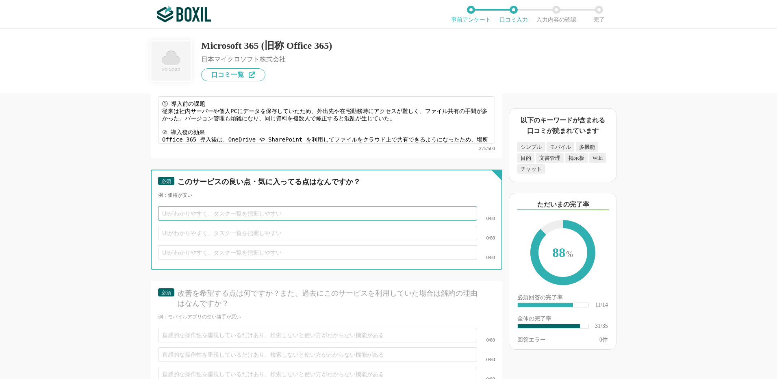
click at [209, 206] on input "text" at bounding box center [317, 213] width 319 height 15
paste input "PC・スマホどちらからも同じファイルを編集できる"
type input "PC・スマホどちらからも同じファイルを編集できる"
click at [185, 226] on input "text" at bounding box center [317, 233] width 319 height 15
paste input "Teamsでの打ち合わせや情報共有が効率的"
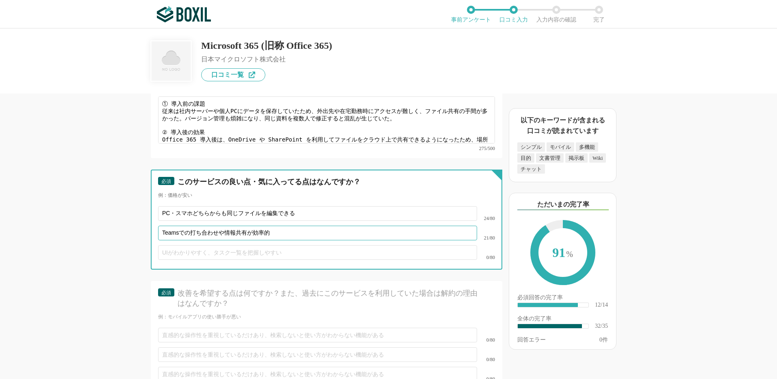
type input "Teamsでの打ち合わせや情報共有が効率的"
click at [175, 245] on input "text" at bounding box center [317, 252] width 319 height 15
paste input "自動保存機能でデータを失うリスクが減った"
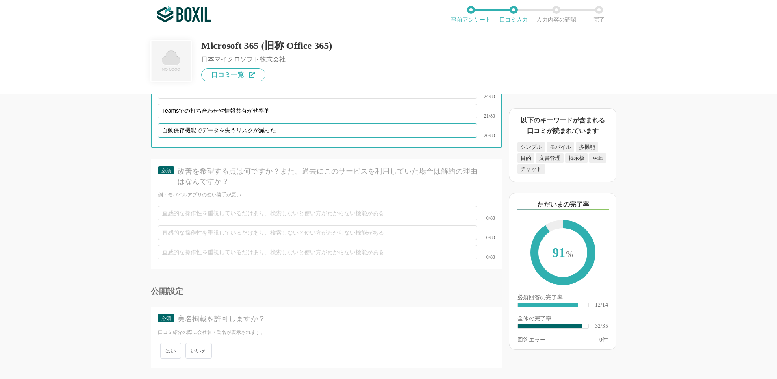
type input "自動保存機能でデータを失うリスクが減った"
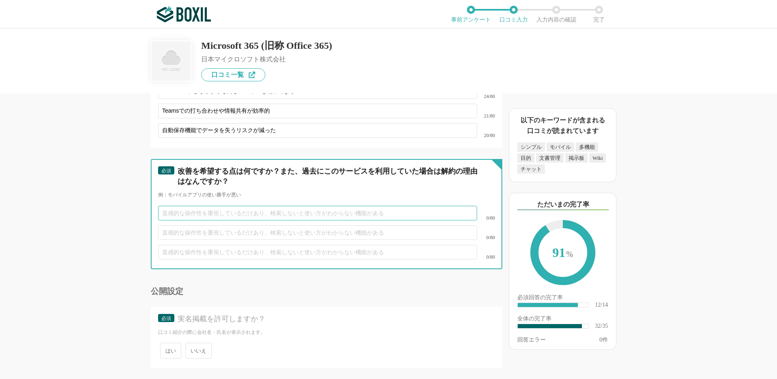
click at [190, 206] on input "text" at bounding box center [317, 213] width 319 height 15
paste input "ネット環境が不安定な時は動作が重くなる"
type input "ネット環境が不安定な時は動作が重くなる"
click at [200, 225] on input "text" at bounding box center [317, 232] width 319 height 15
paste input "機能が多く、慣れるまで少し学習コストがかかる"
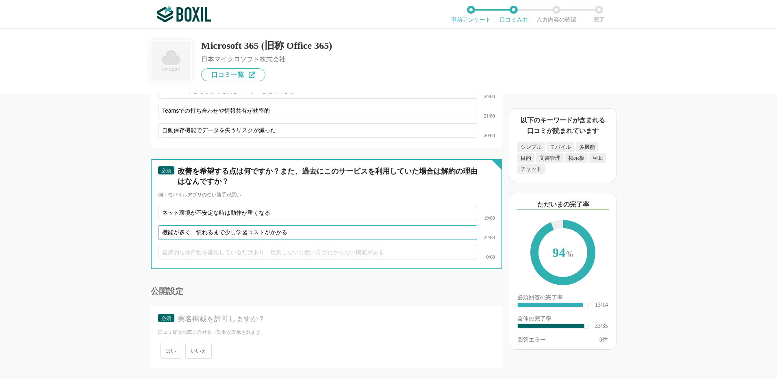
type input "機能が多く、慣れるまで少し学習コストがかかる"
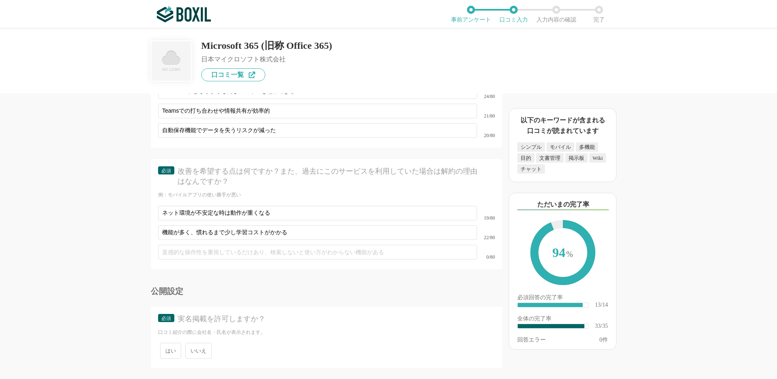
click at [196, 348] on span "いいえ" at bounding box center [198, 351] width 26 height 16
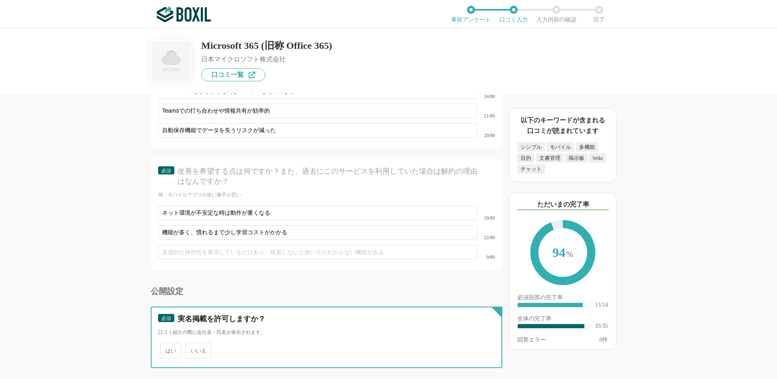
click at [193, 348] on input "いいえ" at bounding box center [189, 346] width 5 height 5
radio input "true"
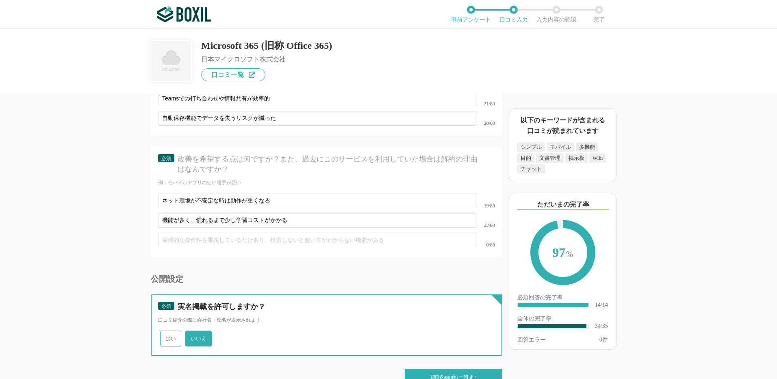
scroll to position [2502, 0]
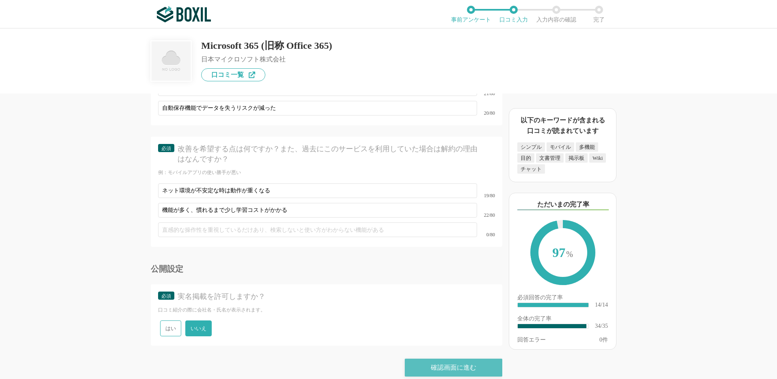
click at [468, 359] on div "確認画面に進む" at bounding box center [454, 368] width 98 height 18
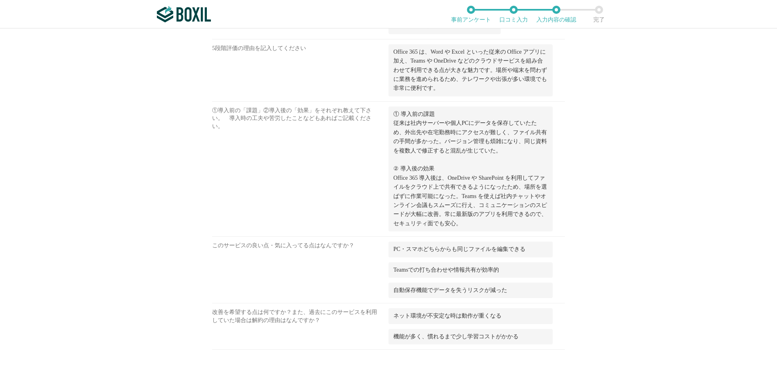
scroll to position [1016, 0]
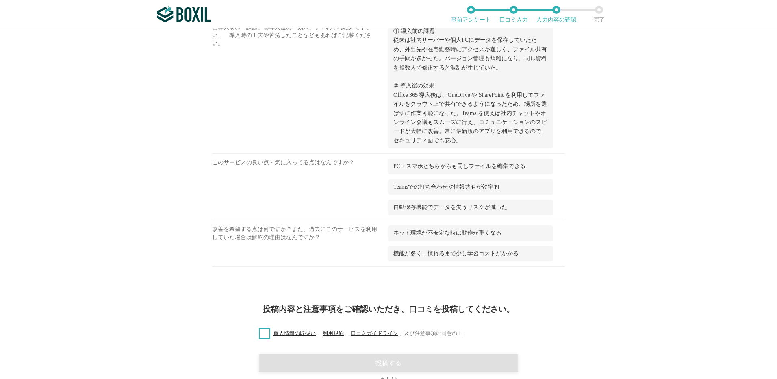
click at [264, 332] on label "個人情報の取扱い 、 利用規約 、 口コミガイドライン 、 及び注意事項に同意の上" at bounding box center [357, 333] width 210 height 9
click at [0, 0] on input "個人情報の取扱い 、 利用規約 、 口コミガイドライン 、 及び注意事項に同意の上" at bounding box center [0, 0] width 0 height 0
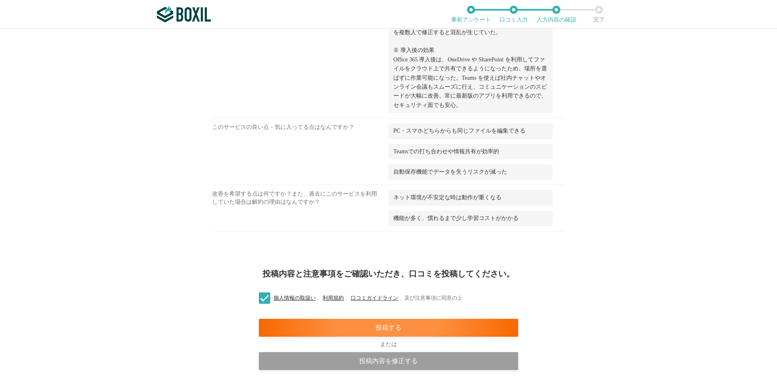
scroll to position [1085, 0]
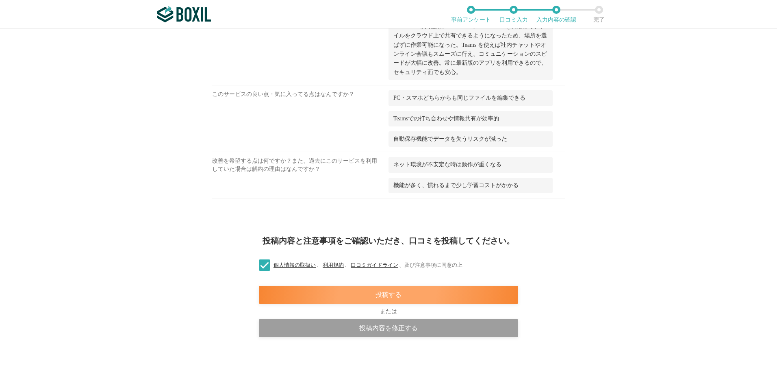
click at [405, 292] on div "投稿する" at bounding box center [388, 295] width 259 height 18
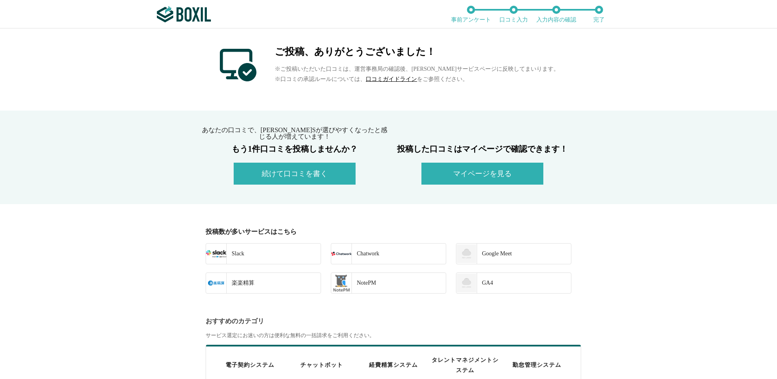
click at [196, 16] on img at bounding box center [184, 14] width 54 height 16
